Goal: Information Seeking & Learning: Learn about a topic

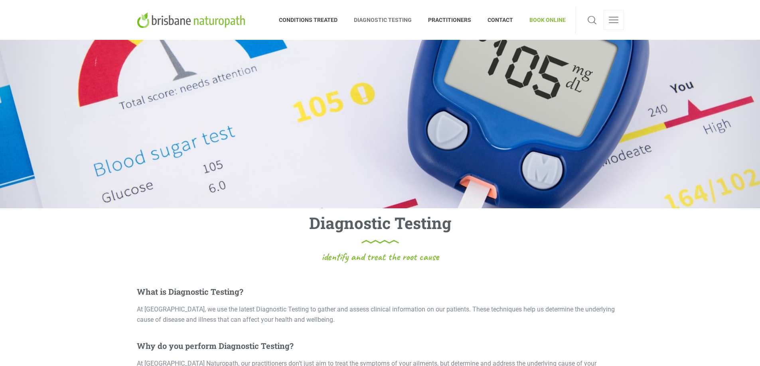
click at [534, 18] on span "BOOK ONLINE" at bounding box center [543, 20] width 44 height 13
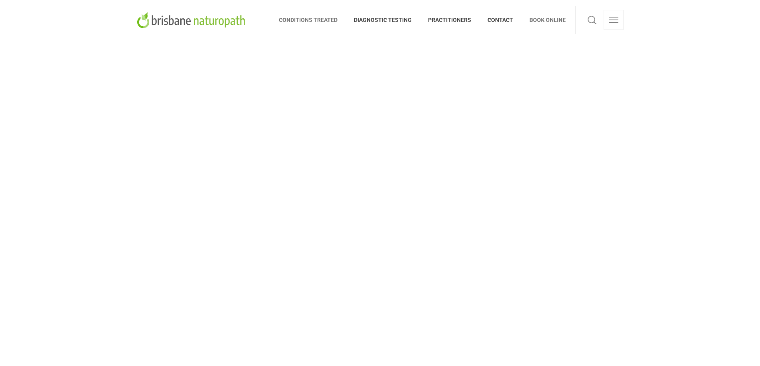
click at [330, 14] on span "CONDITIONS TREATED" at bounding box center [312, 20] width 67 height 13
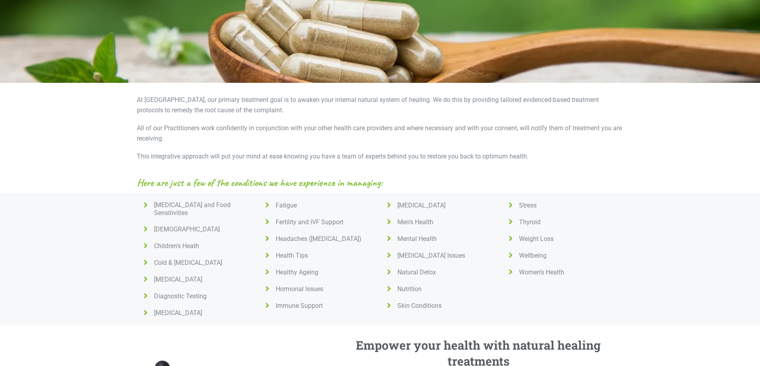
scroll to position [199, 0]
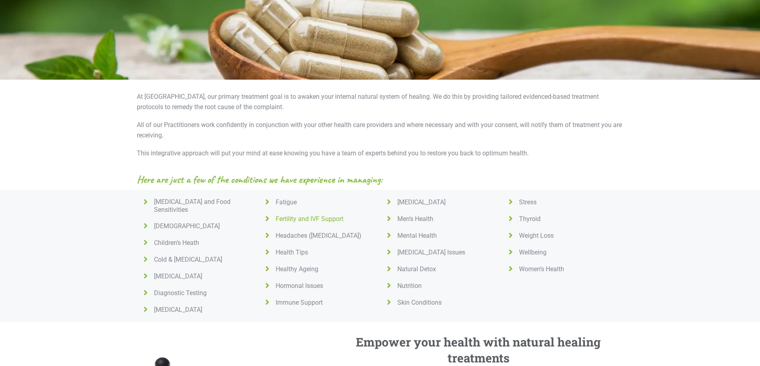
click at [285, 217] on span "Fertility and IVF Support" at bounding box center [307, 219] width 71 height 8
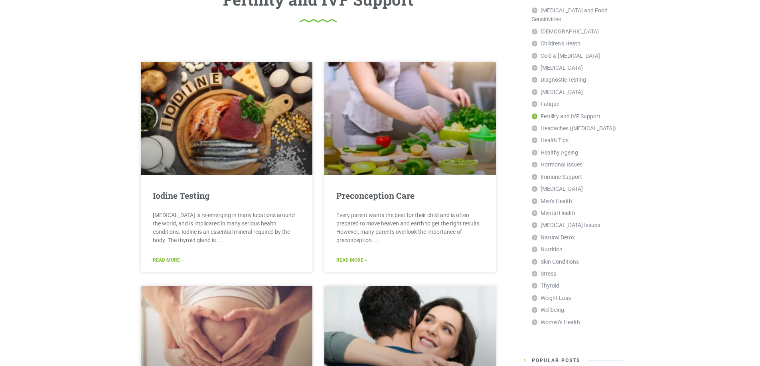
scroll to position [199, 0]
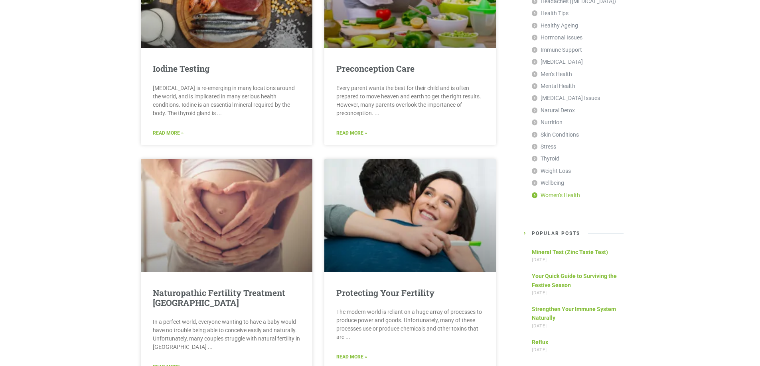
click at [553, 189] on link "Women’s Health" at bounding box center [556, 195] width 48 height 12
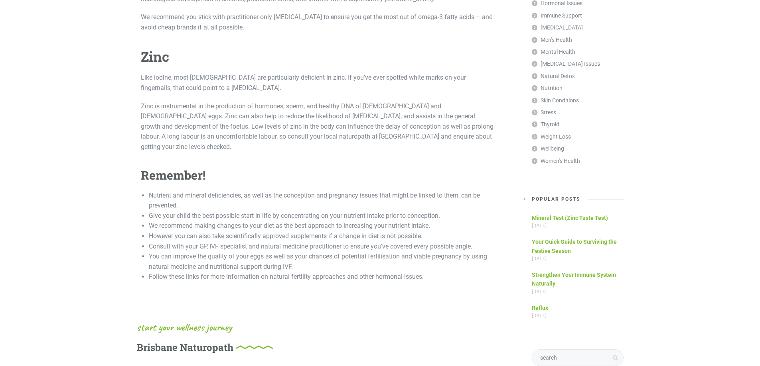
scroll to position [1037, 0]
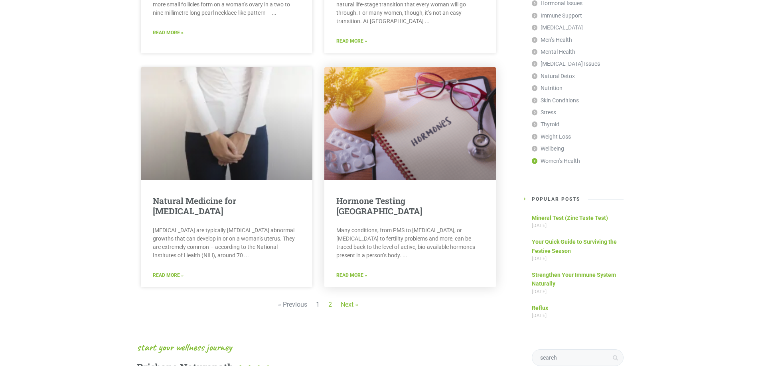
scroll to position [1116, 0]
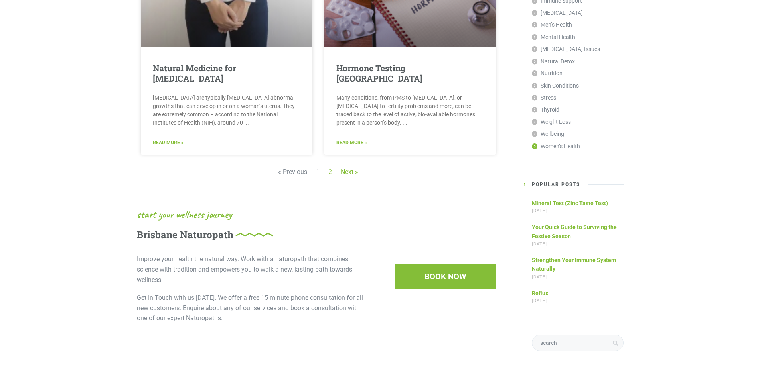
click at [329, 168] on link "Page 2" at bounding box center [330, 172] width 4 height 8
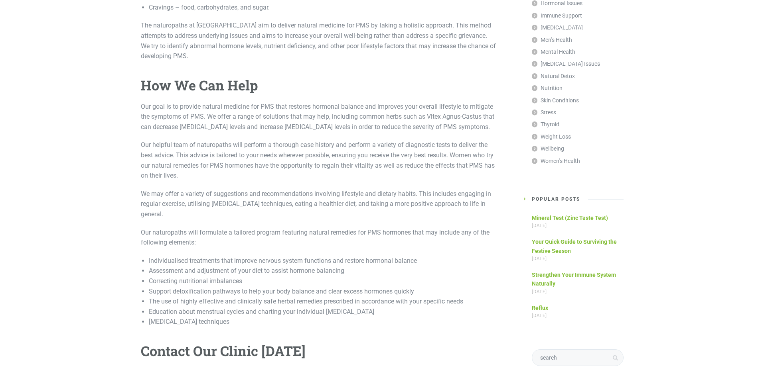
scroll to position [598, 0]
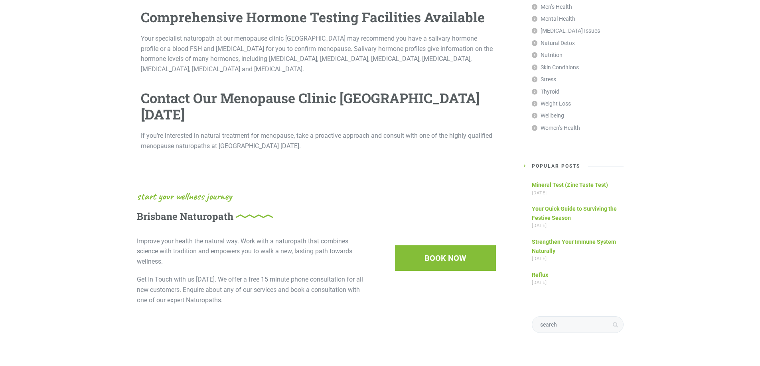
scroll to position [997, 0]
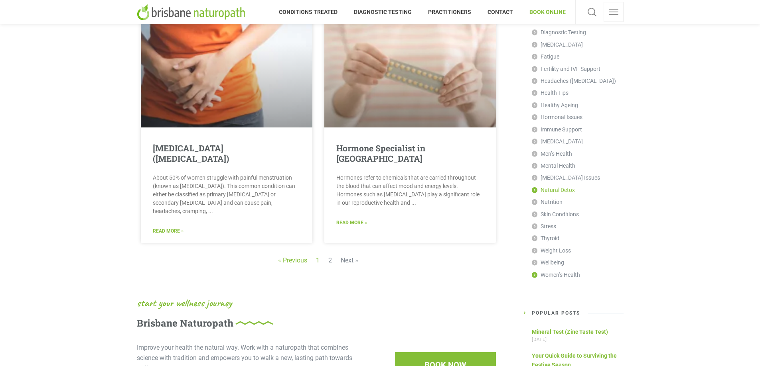
scroll to position [80, 0]
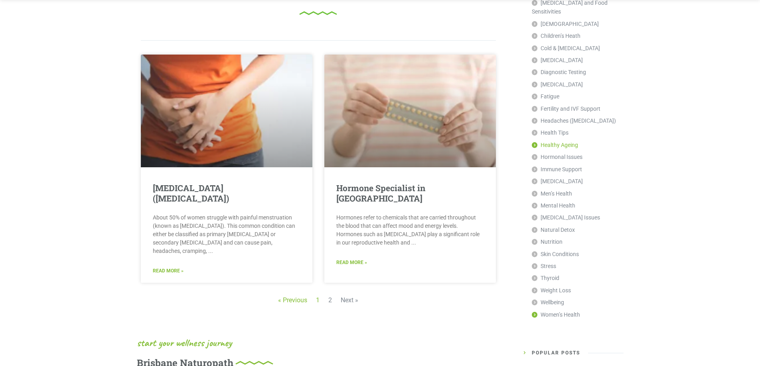
click at [565, 139] on link "Healthy Ageing" at bounding box center [555, 145] width 46 height 12
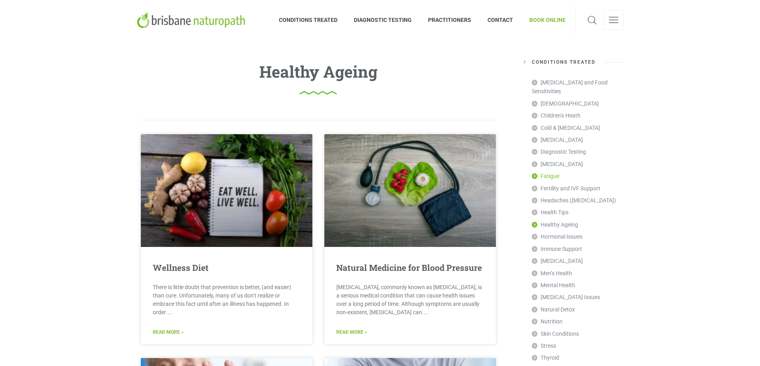
click at [551, 170] on link "Fatigue" at bounding box center [546, 176] width 28 height 12
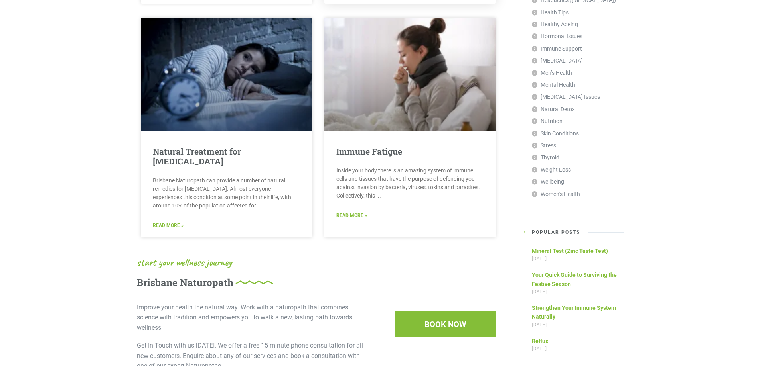
scroll to position [399, 0]
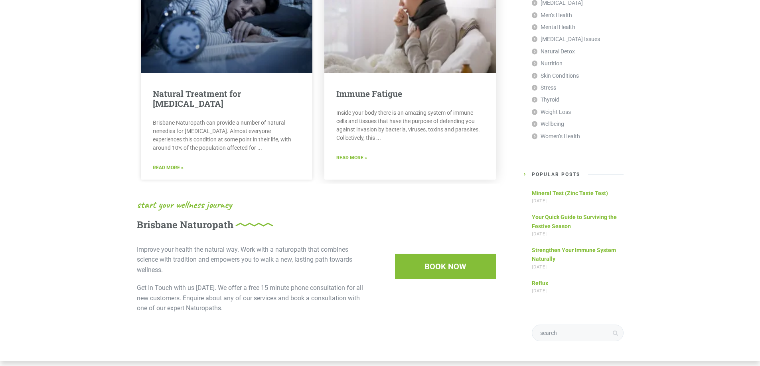
click at [348, 158] on link "Read More »" at bounding box center [351, 158] width 31 height 8
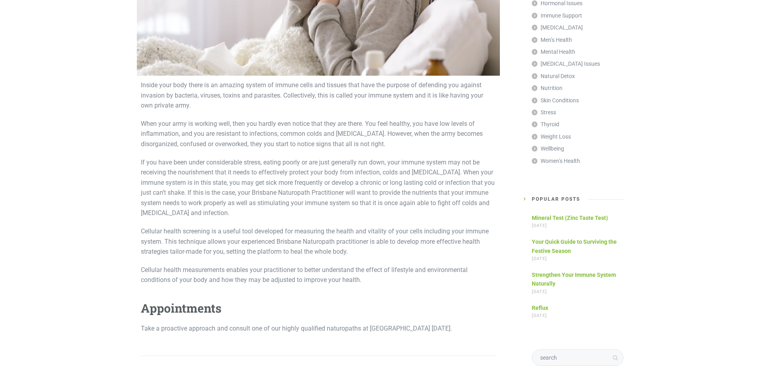
scroll to position [279, 0]
